Goal: Transaction & Acquisition: Purchase product/service

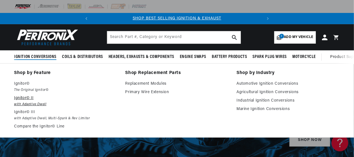
click at [19, 103] on em "with Adaptive Dwell" at bounding box center [66, 104] width 104 height 6
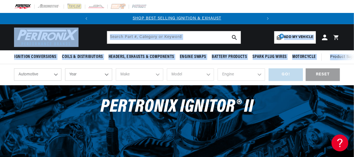
drag, startPoint x: 354, startPoint y: 17, endPoint x: 353, endPoint y: 35, distance: 18.9
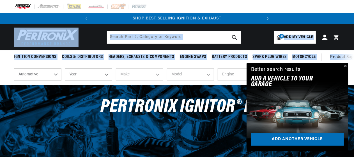
click at [346, 67] on button "Close" at bounding box center [345, 66] width 7 height 7
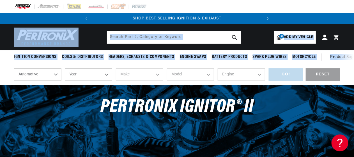
drag, startPoint x: 354, startPoint y: 90, endPoint x: 353, endPoint y: 101, distance: 11.4
click at [353, 101] on section "shop by vehicle What are you working on? Automotive Agricultural Industrial Mar…" at bounding box center [177, 113] width 354 height 98
click at [93, 78] on select "Year 2026 2025 2024 2023 2022 2021 2020 2019 2018 2017 2016 2015 2014 2013 2012…" at bounding box center [88, 74] width 47 height 12
select select "1955"
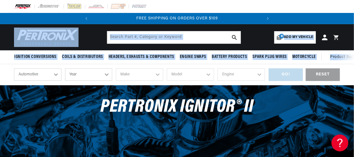
click at [156, 76] on select "Make" at bounding box center [139, 74] width 47 height 12
select select "1955"
click at [158, 75] on select "Make Aston Martin Buick Cadillac Chevrolet Chrysler Dodge Ford GMC Hillman Humb…" at bounding box center [139, 74] width 47 height 12
select select "Chevrolet"
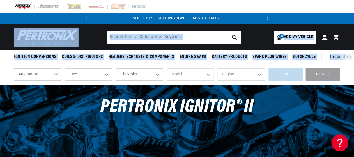
click at [116, 69] on select "Make Aston Martin Buick Cadillac Chevrolet Chrysler Dodge Ford GMC Hillman Humb…" at bounding box center [139, 74] width 47 height 12
select select "Chevrolet"
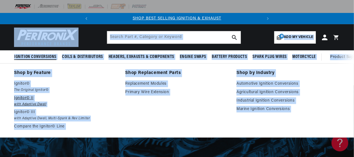
click at [27, 100] on p "Ignitor© II" at bounding box center [66, 98] width 104 height 7
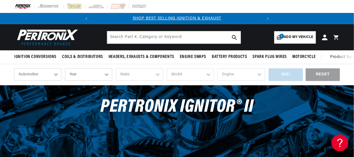
click at [87, 75] on select "Year 2026 2025 2024 2023 2022 2021 2020 2019 2018 2017 2016 2015 2014 2013 2012…" at bounding box center [88, 74] width 47 height 12
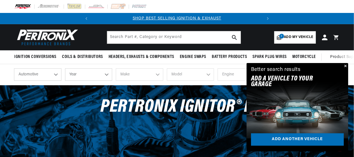
select select "1955"
click at [347, 67] on button "Close" at bounding box center [345, 66] width 7 height 7
select select "1955"
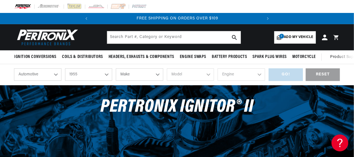
scroll to position [0, 170]
click at [157, 73] on select "Make Aston Martin Buick Cadillac Chevrolet Chrysler Dodge Ford GMC Hillman Humb…" at bounding box center [139, 74] width 47 height 12
select select "Chevrolet"
click at [116, 69] on select "Make Aston Martin Buick Cadillac Chevrolet Chrysler Dodge Ford GMC Hillman Humb…" at bounding box center [139, 74] width 47 height 12
select select "Chevrolet"
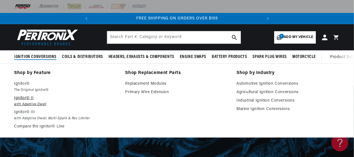
click at [17, 105] on em "with Adaptive Dwell" at bounding box center [66, 104] width 104 height 6
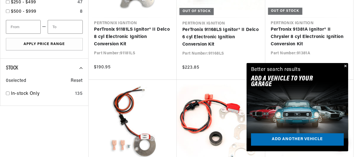
click at [345, 65] on button "Close" at bounding box center [345, 66] width 7 height 7
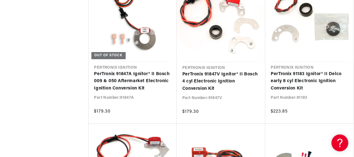
scroll to position [0, 170]
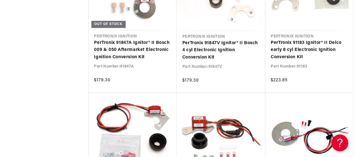
scroll to position [686, 0]
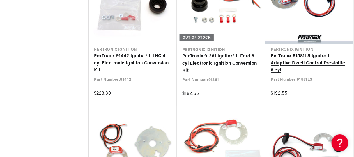
click at [349, 53] on link "PerTronix 91581LS Ignitor II Adaptive Dwell Control Prestolite 8 cyl" at bounding box center [309, 64] width 77 height 22
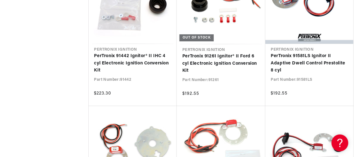
scroll to position [549, 0]
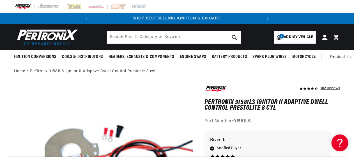
click at [295, 39] on span "Add my vehicle" at bounding box center [299, 37] width 29 height 5
select select "Automotive"
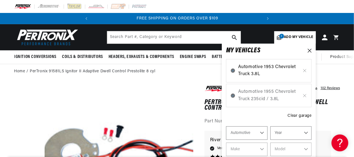
scroll to position [0, 170]
click at [265, 94] on span "Automotive 1955 Chevrolet Truck 235cid / 3.8L" at bounding box center [269, 95] width 62 height 14
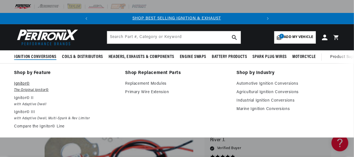
scroll to position [0, 0]
click at [17, 99] on p "Ignitor© II" at bounding box center [66, 98] width 104 height 7
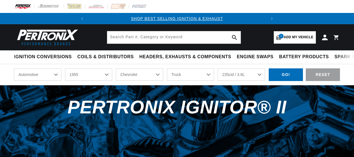
select select "1955"
select select "Chevrolet"
select select "Truck"
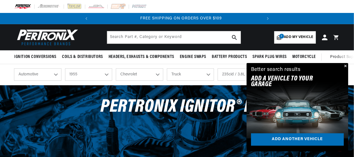
scroll to position [0, 170]
click at [345, 66] on button "Close" at bounding box center [345, 66] width 7 height 7
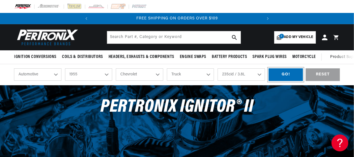
click at [290, 77] on div "GO!" at bounding box center [286, 74] width 34 height 13
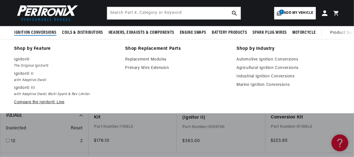
click at [23, 104] on link "Compare the Ignitor© Line" at bounding box center [66, 102] width 104 height 7
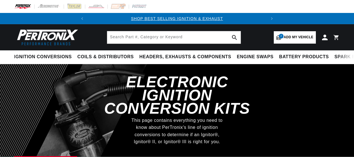
select select "1955"
select select "Chevrolet"
select select "Truck"
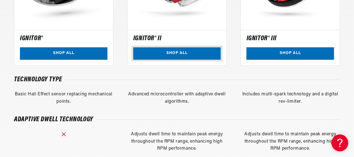
scroll to position [0, 129]
click at [170, 52] on link "SHOP ALL" at bounding box center [177, 53] width 88 height 13
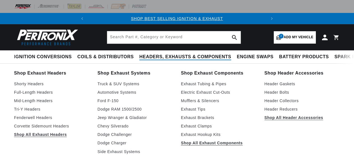
select select "1955"
select select "Chevrolet"
select select "Truck"
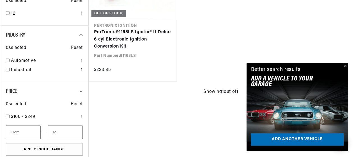
scroll to position [0, 170]
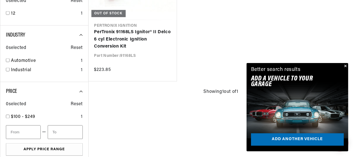
click at [345, 66] on button "Close" at bounding box center [345, 66] width 7 height 7
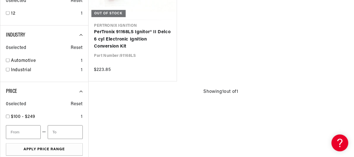
scroll to position [0, 0]
